Goal: Use online tool/utility: Utilize a website feature to perform a specific function

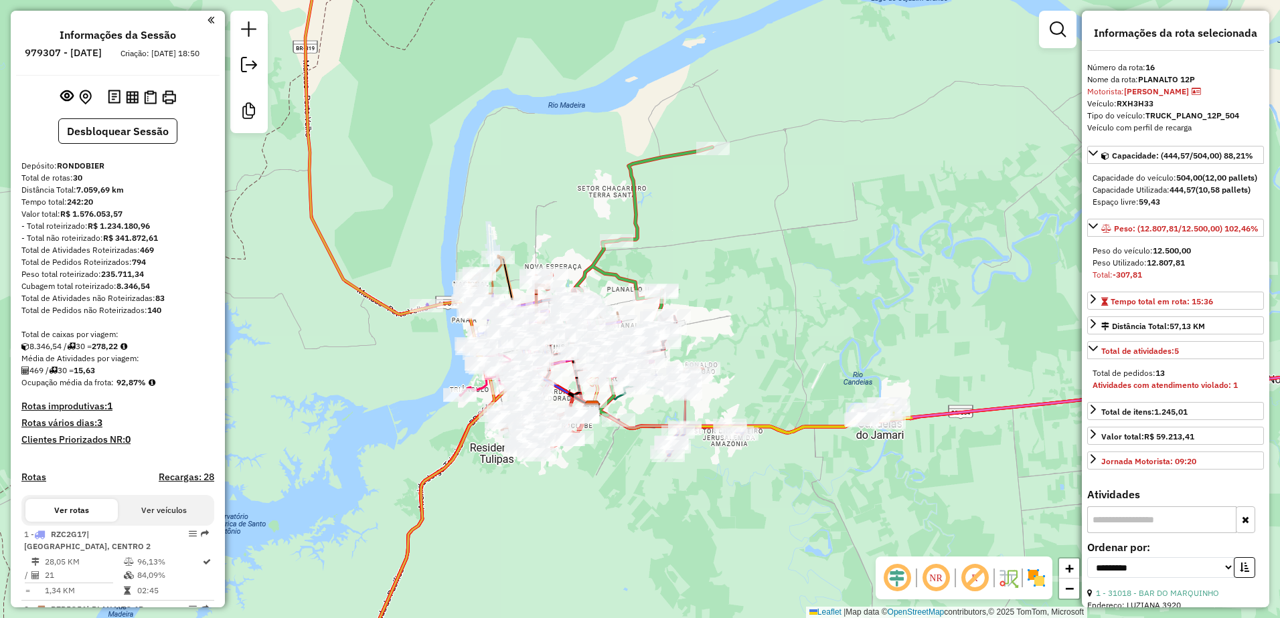
select select "**********"
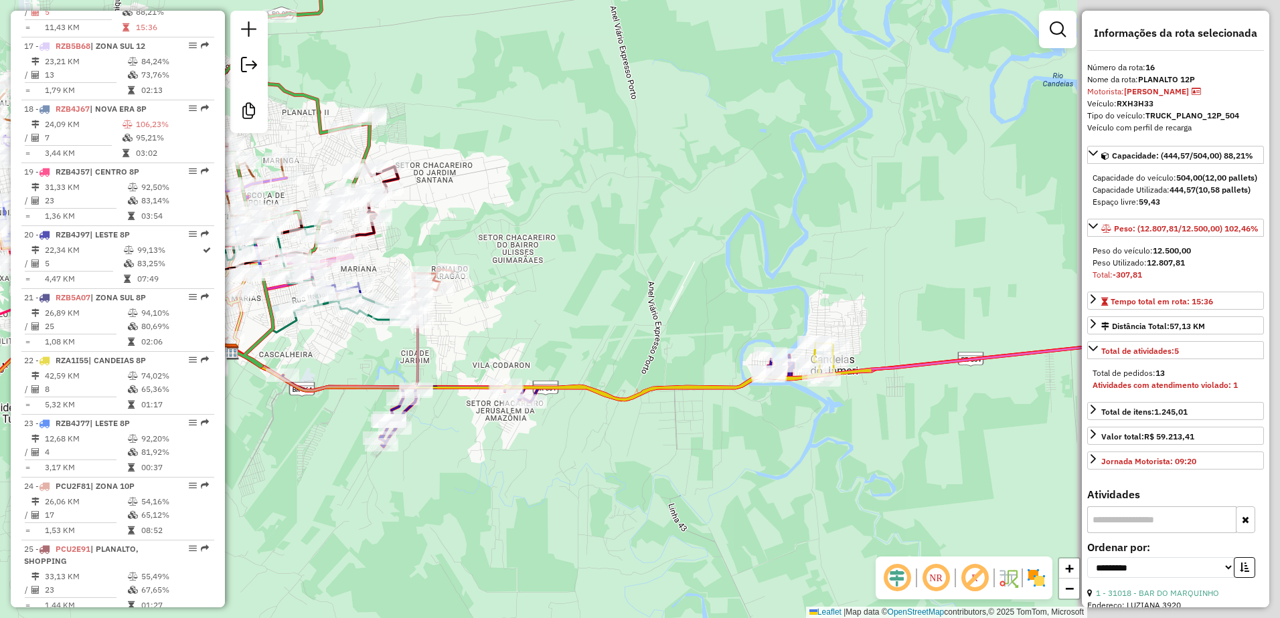
drag, startPoint x: 715, startPoint y: 363, endPoint x: 569, endPoint y: 349, distance: 147.2
click at [569, 349] on div "Janela de atendimento Grade de atendimento Capacidade Transportadoras Veículos …" at bounding box center [640, 309] width 1280 height 618
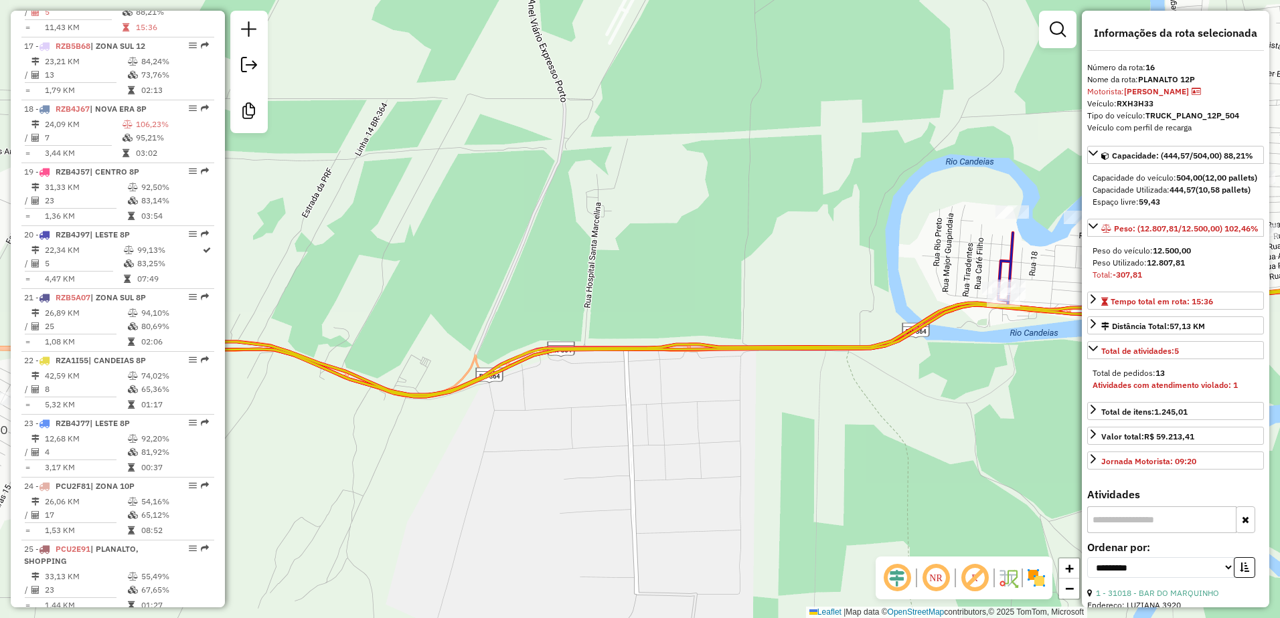
drag, startPoint x: 667, startPoint y: 467, endPoint x: 962, endPoint y: 417, distance: 299.4
click at [962, 417] on div "Janela de atendimento Grade de atendimento Capacidade Transportadoras Veículos …" at bounding box center [640, 309] width 1280 height 618
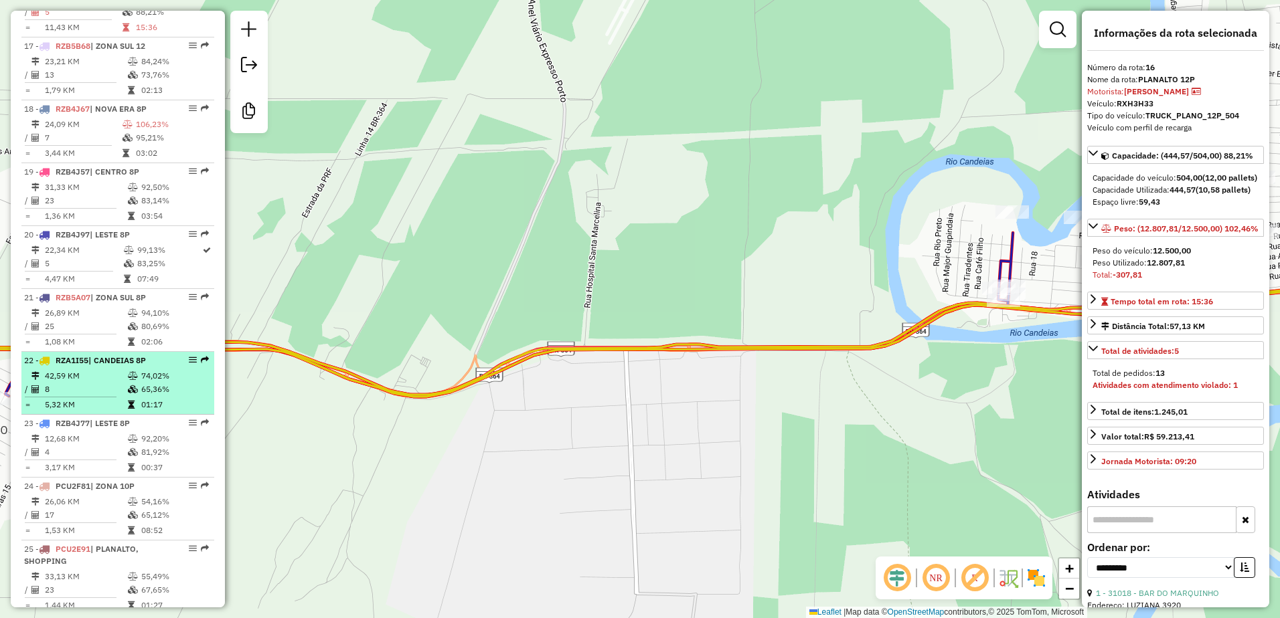
click at [116, 383] on td "42,59 KM" at bounding box center [85, 375] width 83 height 13
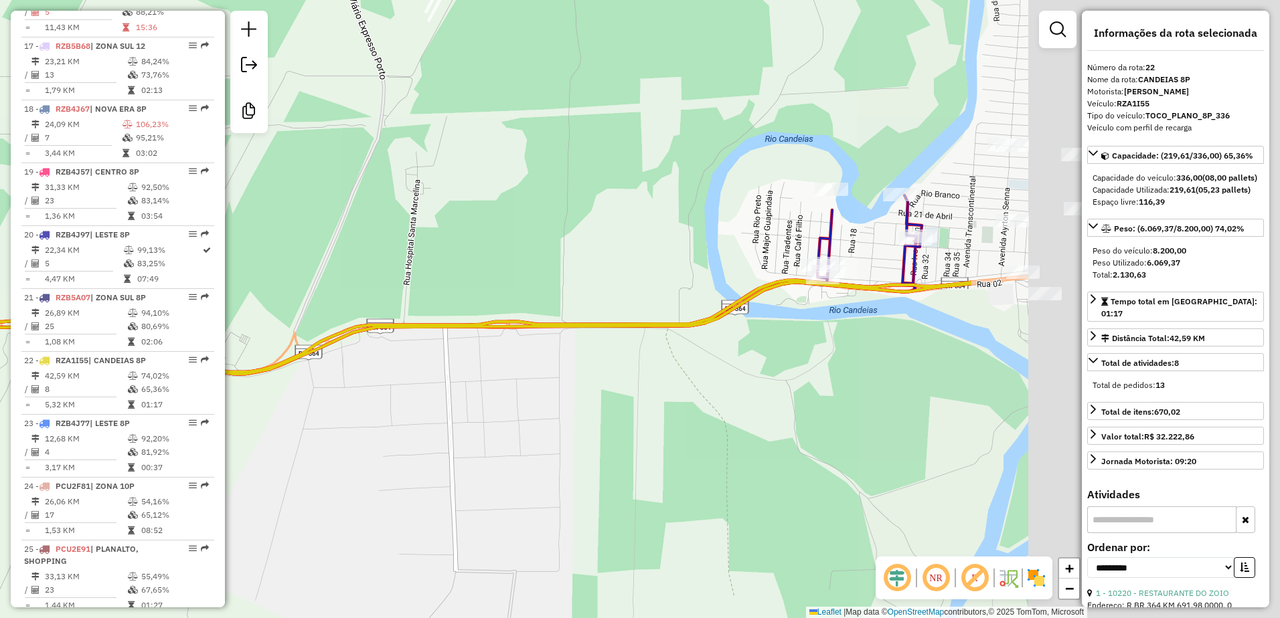
drag, startPoint x: 481, startPoint y: 446, endPoint x: 371, endPoint y: 446, distance: 109.8
click at [371, 446] on div "Janela de atendimento Grade de atendimento Capacidade Transportadoras Veículos …" at bounding box center [640, 309] width 1280 height 618
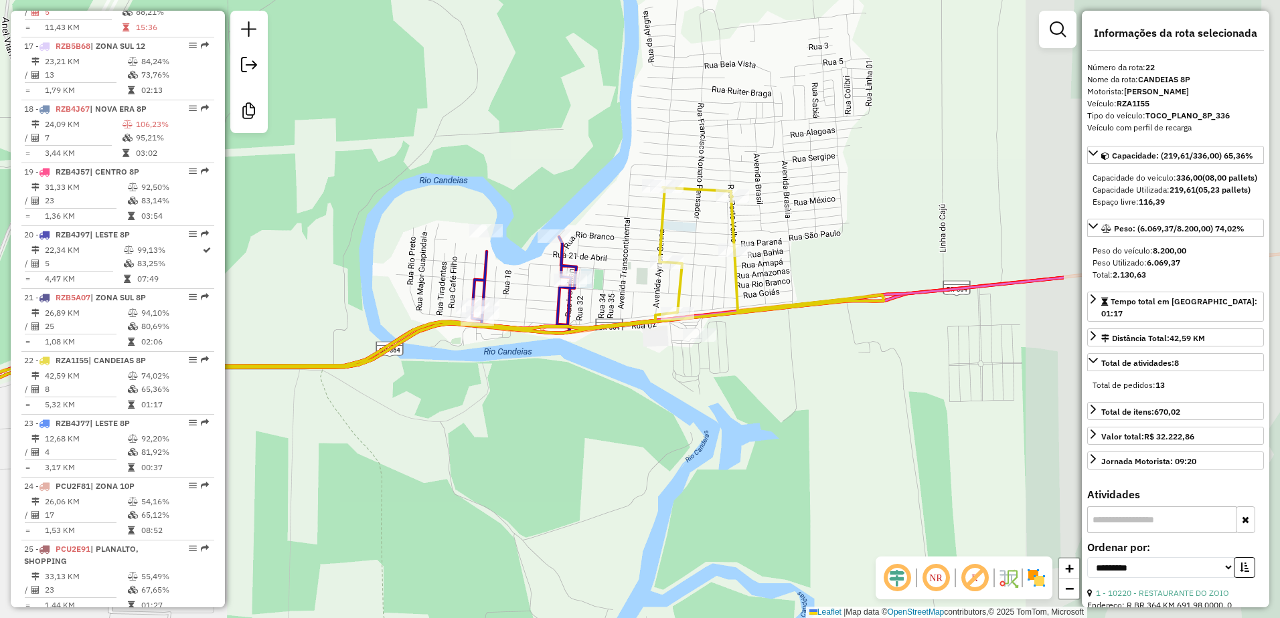
drag, startPoint x: 616, startPoint y: 410, endPoint x: 394, endPoint y: 436, distance: 223.8
click at [394, 436] on div "Janela de atendimento Grade de atendimento Capacidade Transportadoras Veículos …" at bounding box center [640, 309] width 1280 height 618
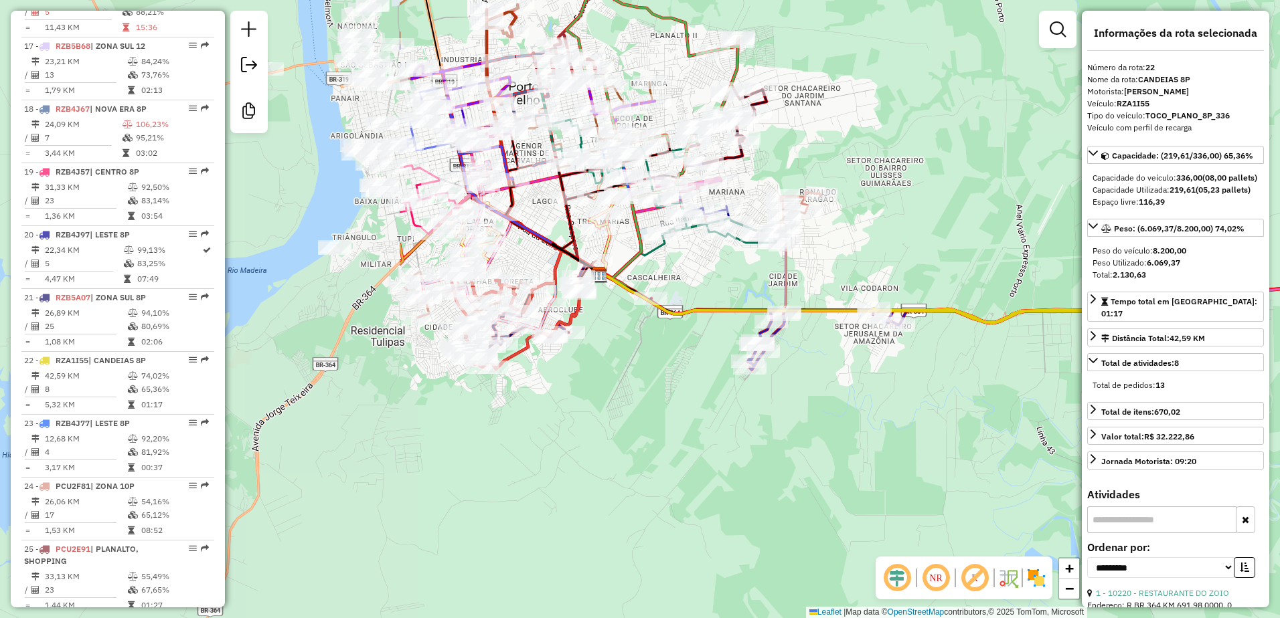
drag, startPoint x: 426, startPoint y: 308, endPoint x: 963, endPoint y: 250, distance: 540.5
click at [963, 250] on div "Janela de atendimento Grade de atendimento Capacidade Transportadoras Veículos …" at bounding box center [640, 309] width 1280 height 618
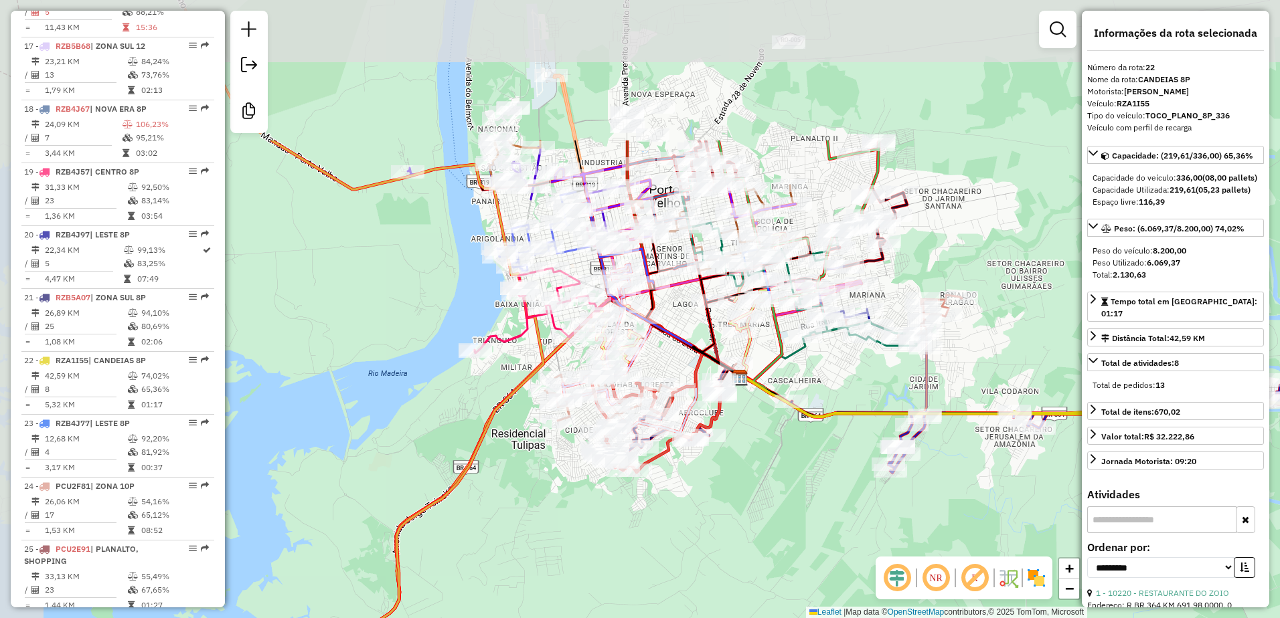
drag, startPoint x: 572, startPoint y: 286, endPoint x: 757, endPoint y: 513, distance: 293.5
click at [757, 513] on div "Janela de atendimento Grade de atendimento Capacidade Transportadoras Veículos …" at bounding box center [640, 309] width 1280 height 618
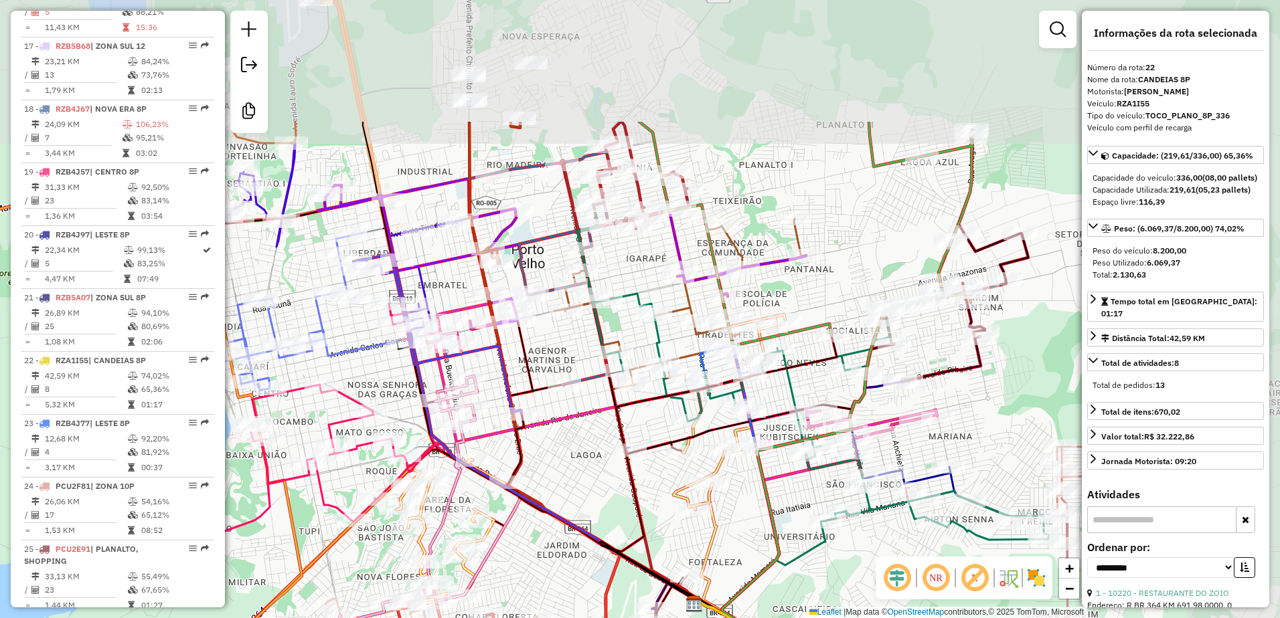
drag, startPoint x: 787, startPoint y: 296, endPoint x: 619, endPoint y: 479, distance: 248.7
click at [619, 479] on div "Janela de atendimento Grade de atendimento Capacidade Transportadoras Veículos …" at bounding box center [640, 309] width 1280 height 618
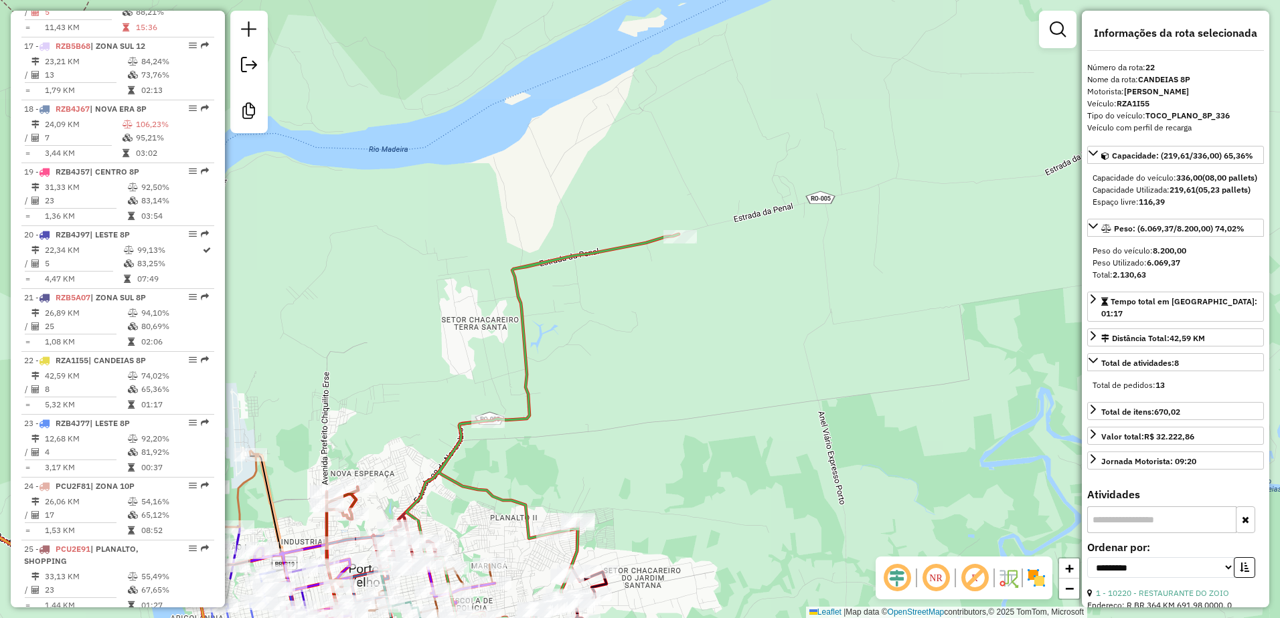
drag, startPoint x: 765, startPoint y: 406, endPoint x: 699, endPoint y: 479, distance: 99.0
click at [699, 479] on div "Janela de atendimento Grade de atendimento Capacidade Transportadoras Veículos …" at bounding box center [640, 309] width 1280 height 618
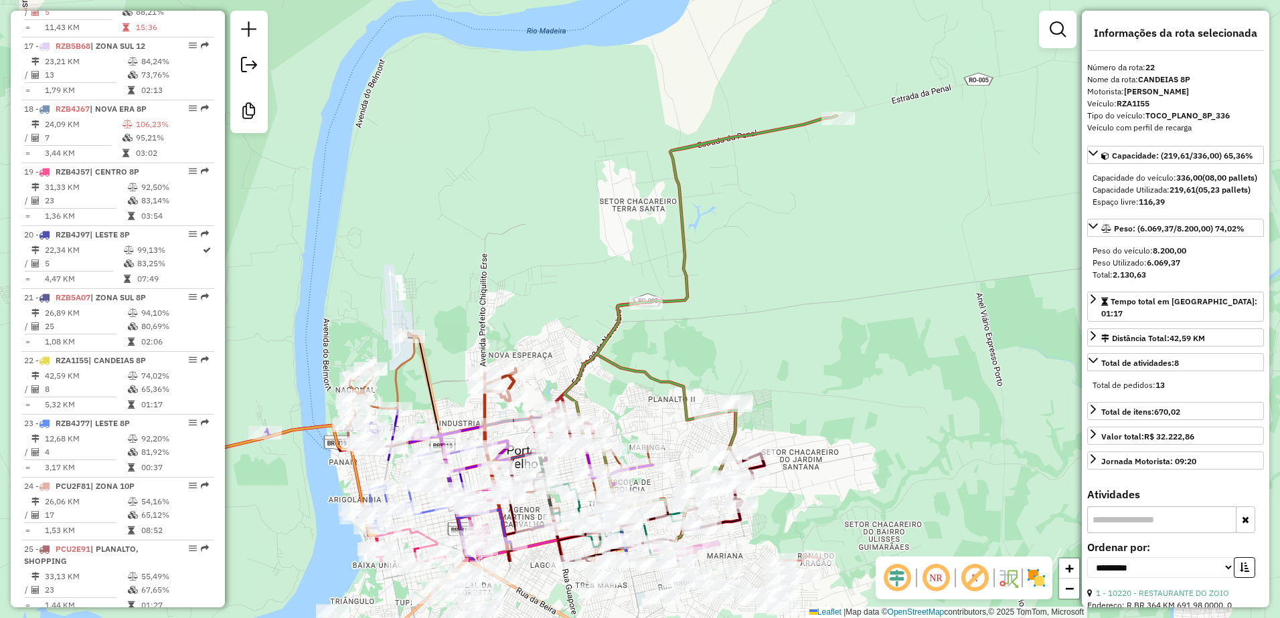
drag, startPoint x: 755, startPoint y: 385, endPoint x: 847, endPoint y: 326, distance: 109.5
click at [847, 326] on div "Janela de atendimento Grade de atendimento Capacidade Transportadoras Veículos …" at bounding box center [640, 309] width 1280 height 618
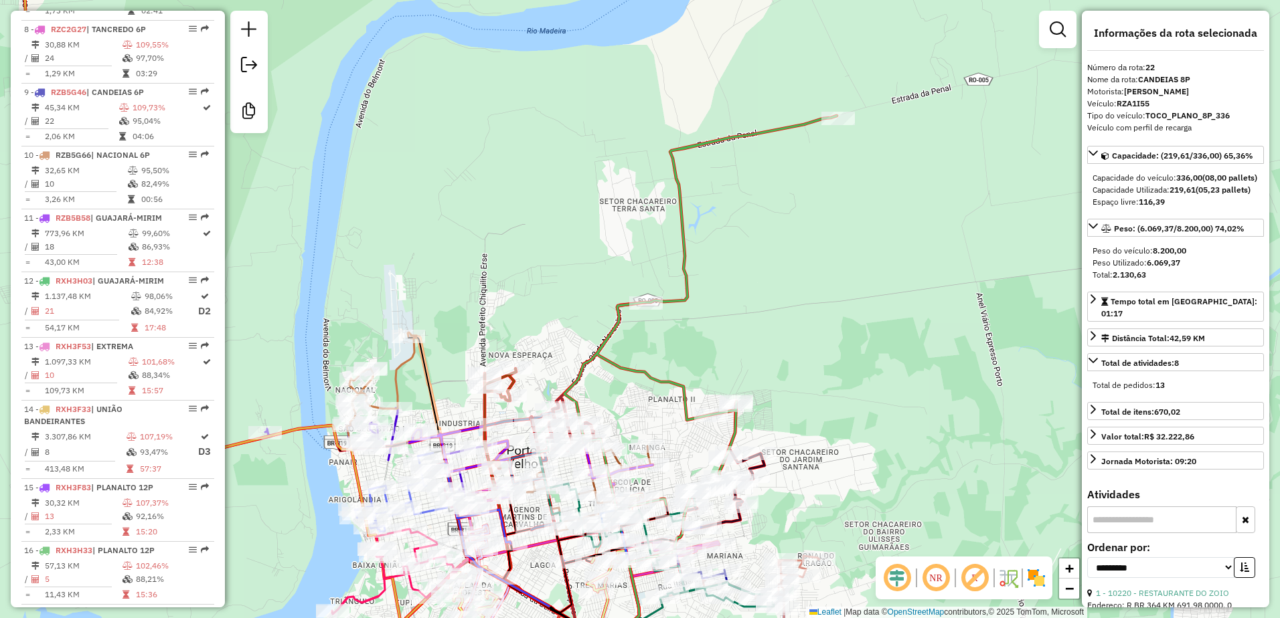
scroll to position [859, 0]
